Goal: Task Accomplishment & Management: Use online tool/utility

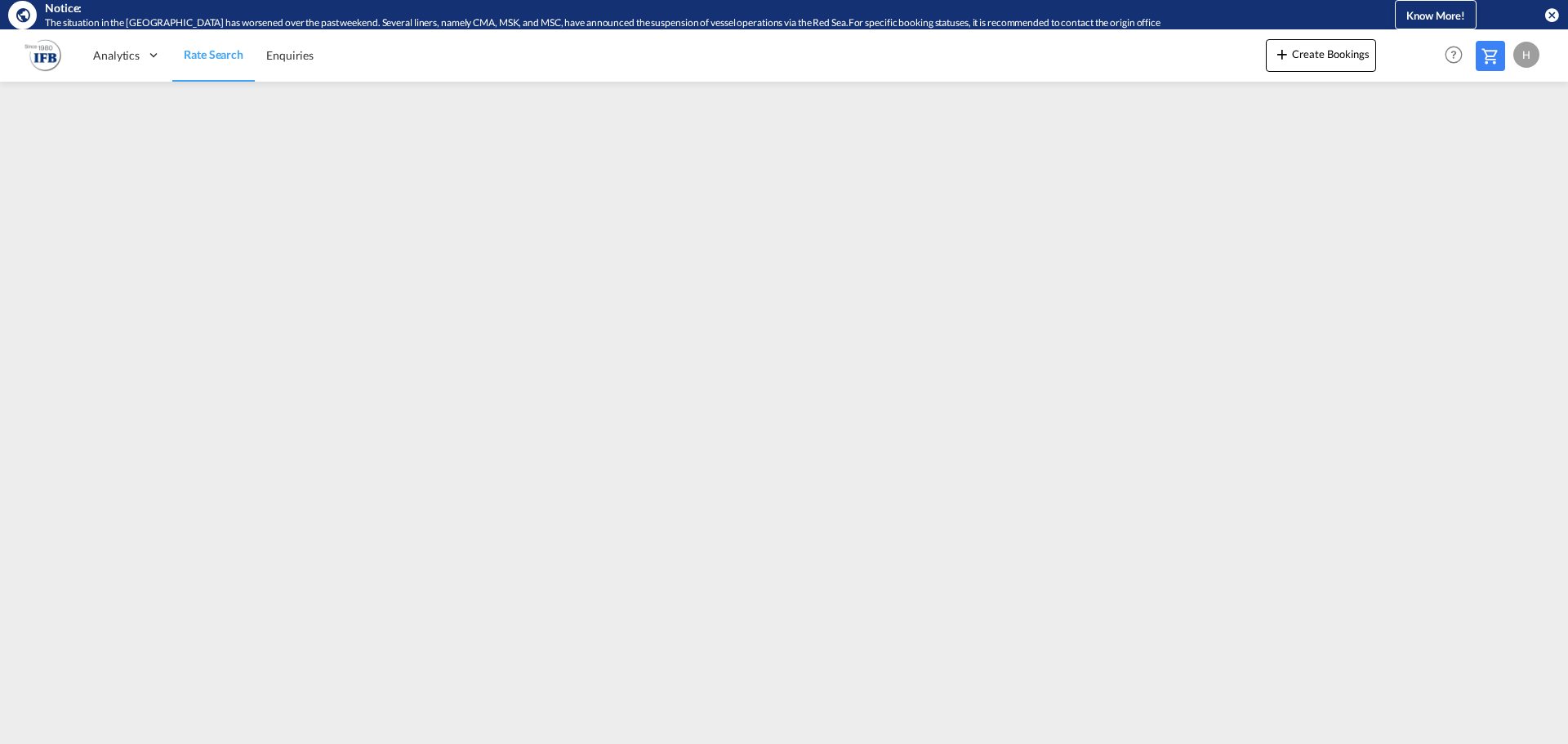
click at [1553, 19] on md-icon "icon-close-circle" at bounding box center [1552, 14] width 16 height 16
click at [129, 54] on span "Analytics" at bounding box center [116, 55] width 47 height 16
click at [278, 55] on span "Enquiries" at bounding box center [290, 55] width 48 height 14
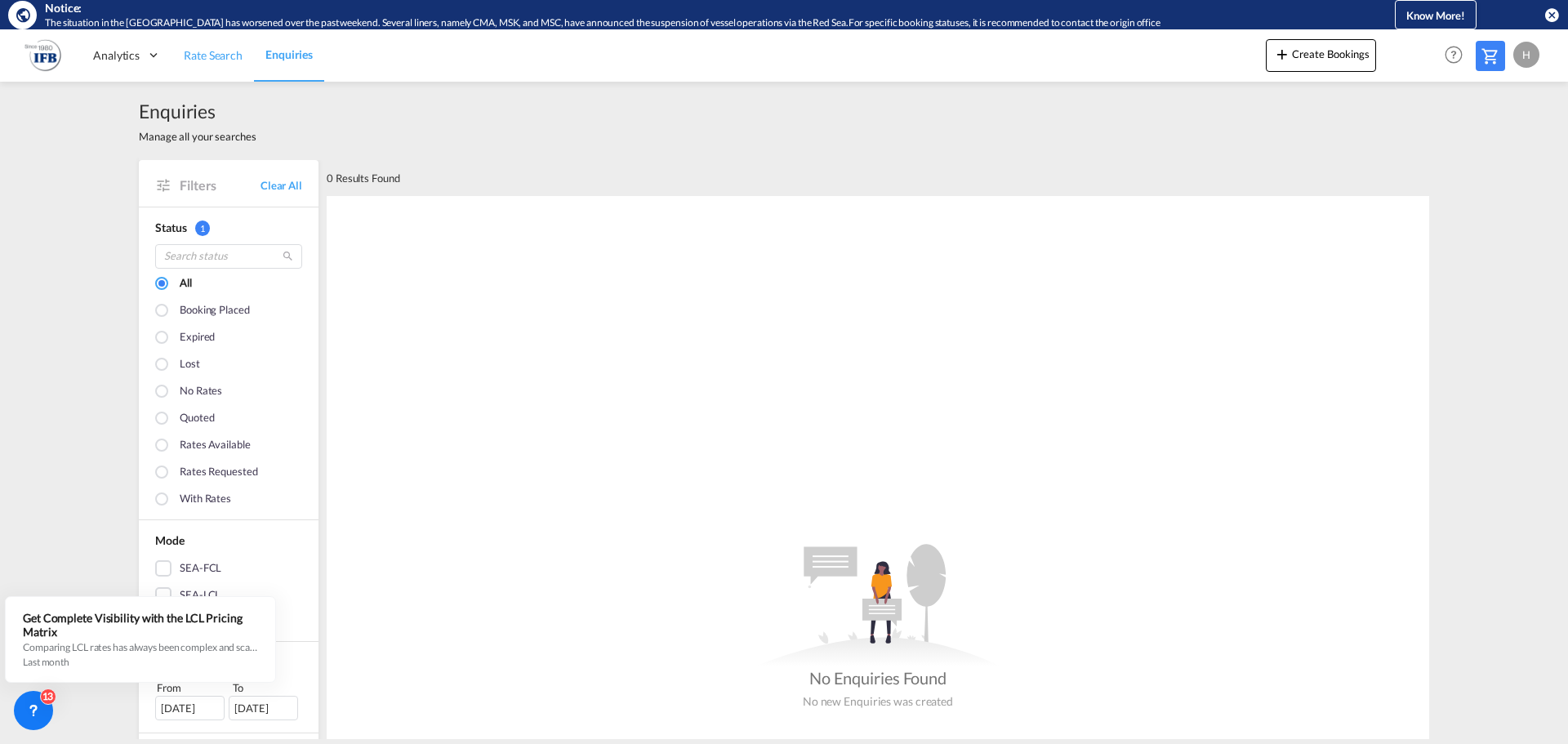
click at [207, 55] on span "Rate Search" at bounding box center [213, 55] width 59 height 14
